Goal: Find specific page/section: Find specific page/section

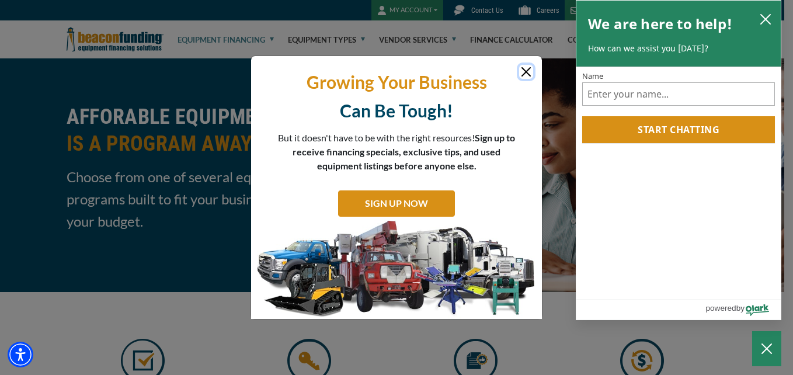
click at [764, 21] on icon "close chatbox" at bounding box center [765, 19] width 9 height 9
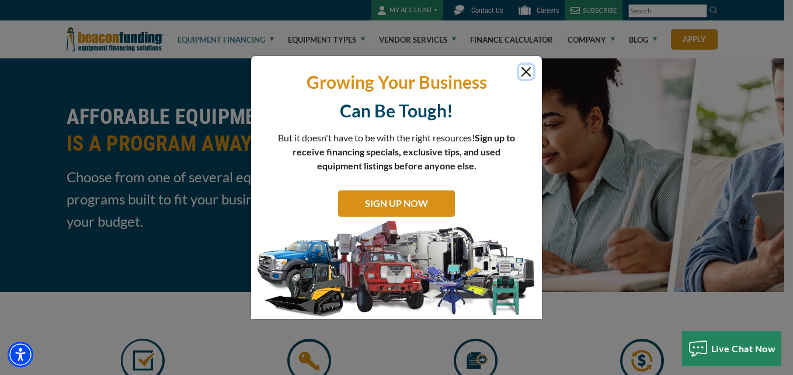
click at [525, 70] on button "Close" at bounding box center [526, 72] width 14 height 14
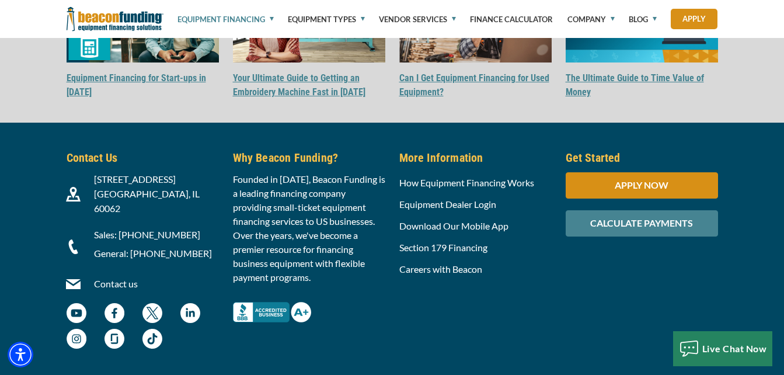
scroll to position [1939, 0]
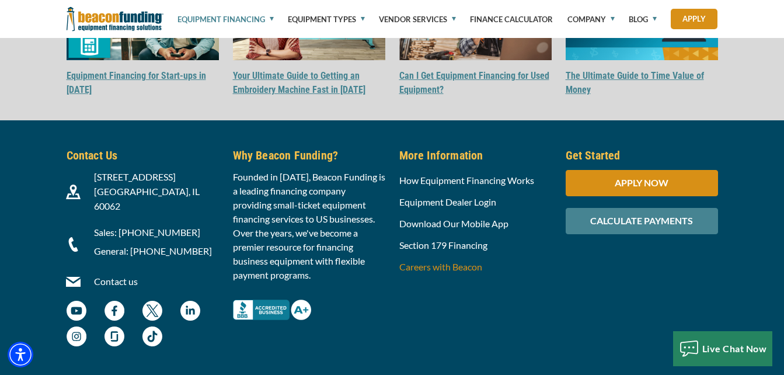
click at [454, 264] on link "Careers with Beacon" at bounding box center [440, 266] width 83 height 11
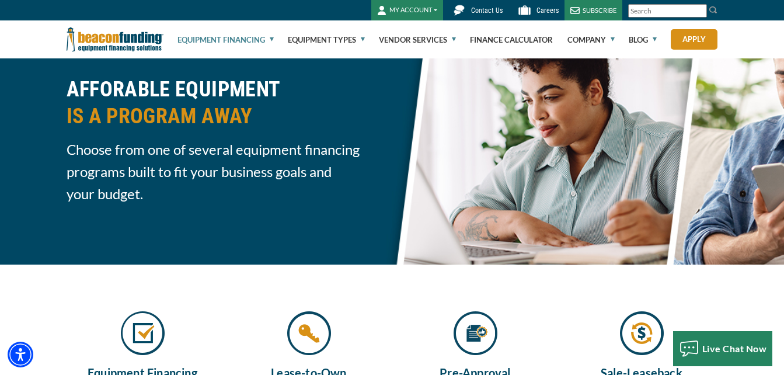
scroll to position [0, 0]
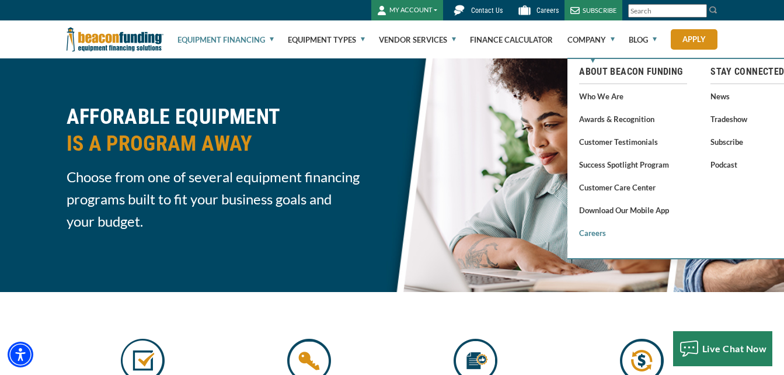
click at [590, 234] on link "Careers" at bounding box center [633, 232] width 108 height 15
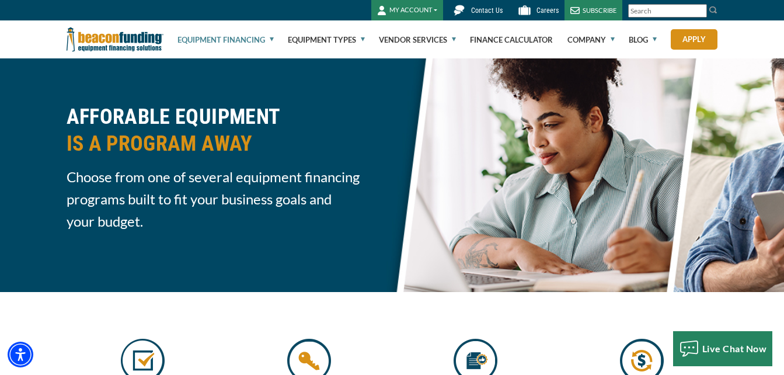
click at [542, 8] on span "Careers" at bounding box center [548, 10] width 22 height 8
